Goal: Navigation & Orientation: Find specific page/section

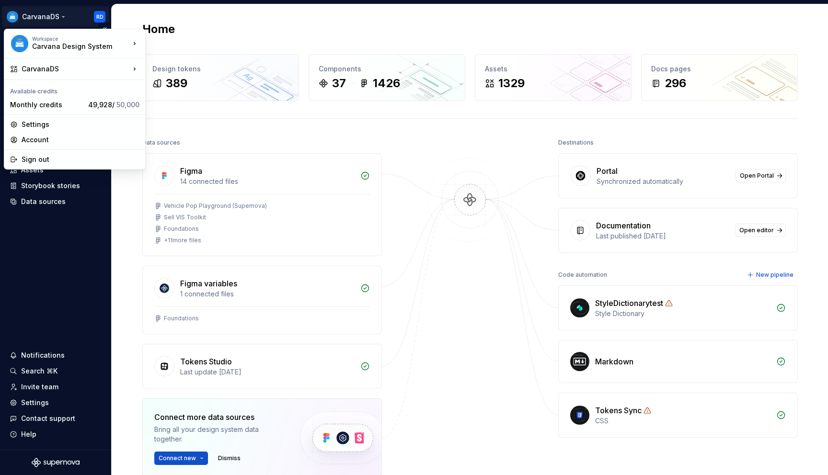
click at [61, 20] on html "CarvanaDS RD Home Documentation Analytics Code automation Dataset Carvana Desig…" at bounding box center [414, 237] width 828 height 475
click at [43, 125] on div "Settings" at bounding box center [81, 125] width 118 height 10
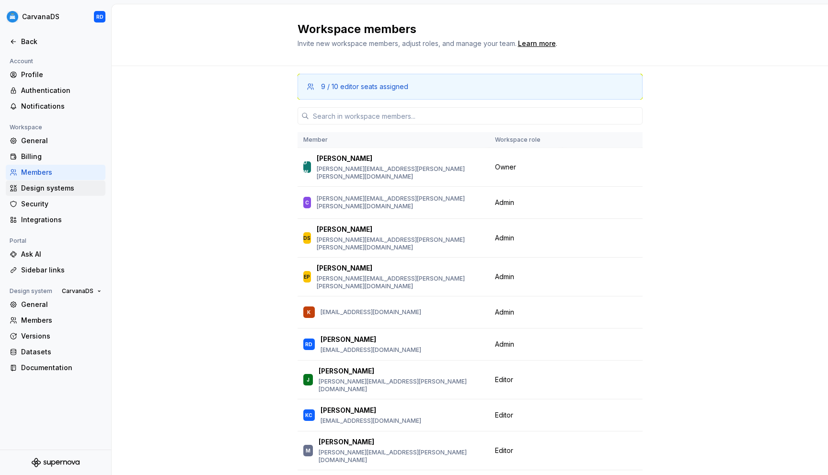
click at [64, 189] on div "Design systems" at bounding box center [61, 188] width 80 height 10
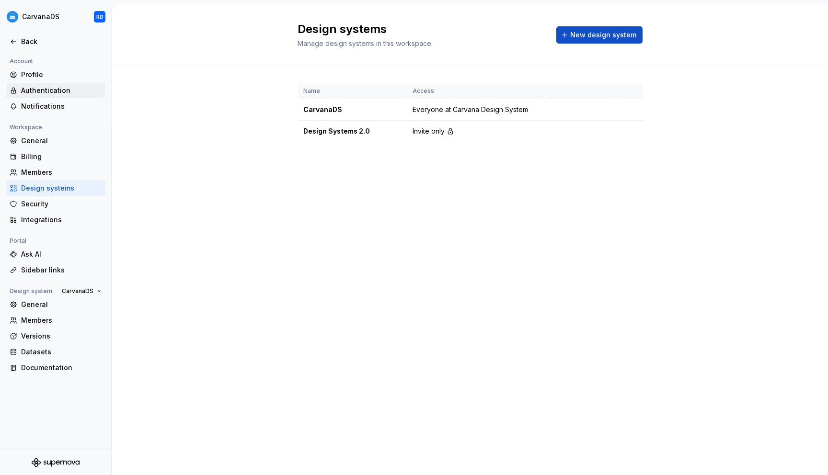
click at [77, 94] on div "Authentication" at bounding box center [61, 91] width 80 height 10
